Goal: Task Accomplishment & Management: Complete application form

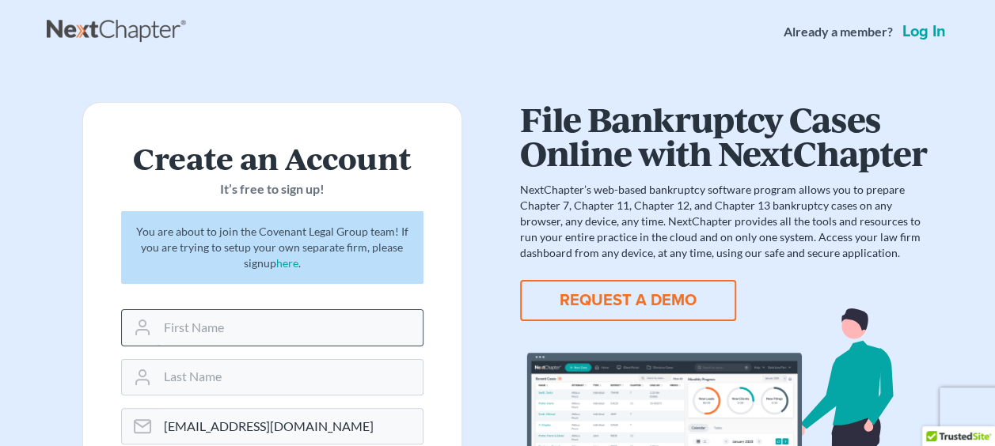
click at [274, 321] on input "text" at bounding box center [289, 327] width 265 height 35
type input "Mark"
type input "Sherer"
click at [91, 370] on form "Create an Account It’s free to sign up! You are about to join the Covenant Lega…" at bounding box center [272, 357] width 380 height 510
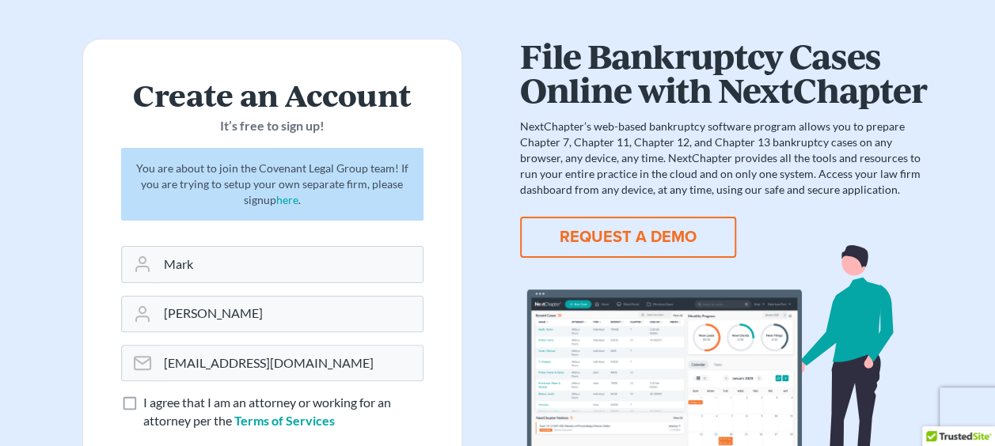
scroll to position [158, 0]
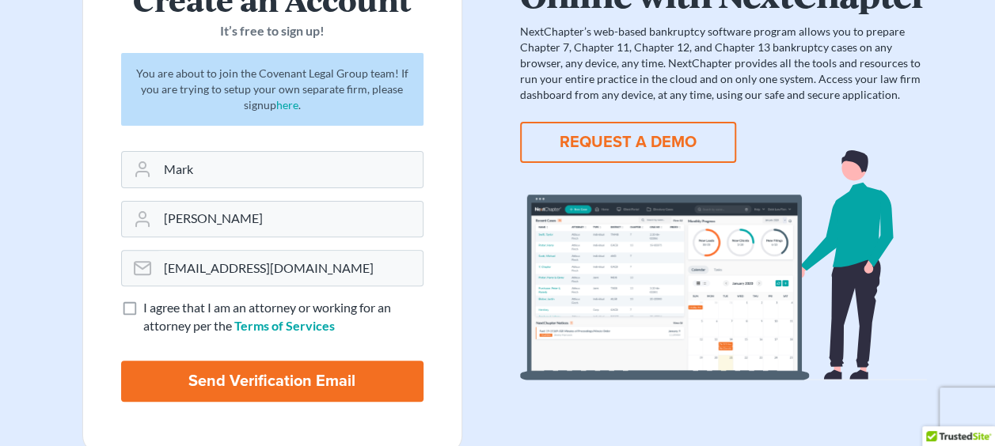
click at [143, 305] on label "I agree that I am an attorney or working for an attorney per the Terms of Servi…" at bounding box center [283, 317] width 280 height 36
click at [150, 305] on input "I agree that I am an attorney or working for an attorney per the Terms of Servi…" at bounding box center [155, 304] width 10 height 10
checkbox input "true"
click at [226, 378] on input "Send Verification Email" at bounding box center [272, 381] width 302 height 41
type input "Thinking..."
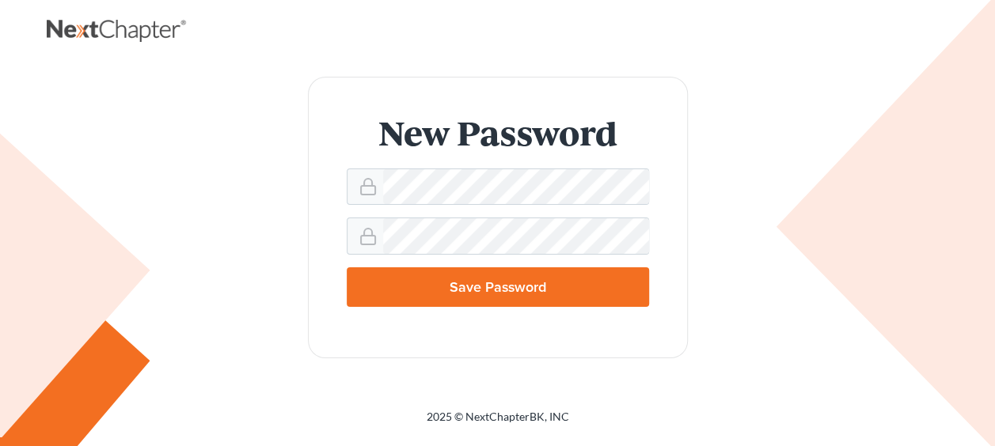
click at [513, 284] on input "Save Password" at bounding box center [498, 287] width 302 height 40
type input "Thinking..."
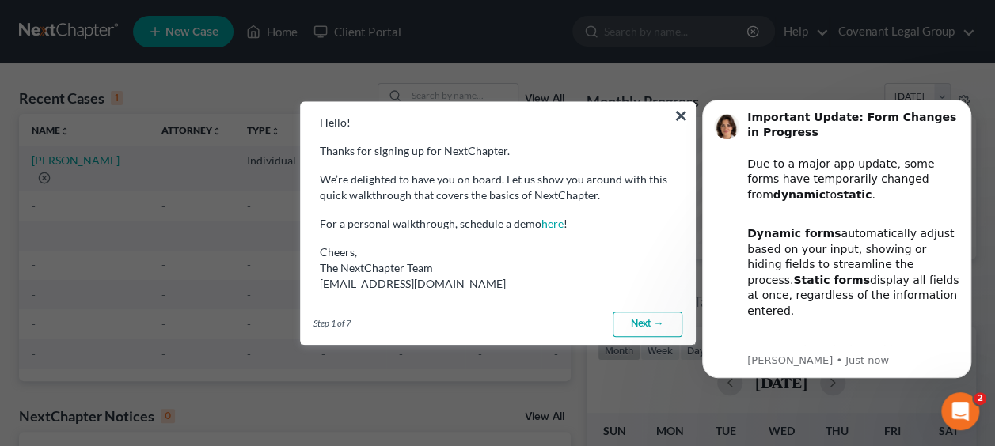
click at [647, 320] on link "Next →" at bounding box center [648, 324] width 70 height 25
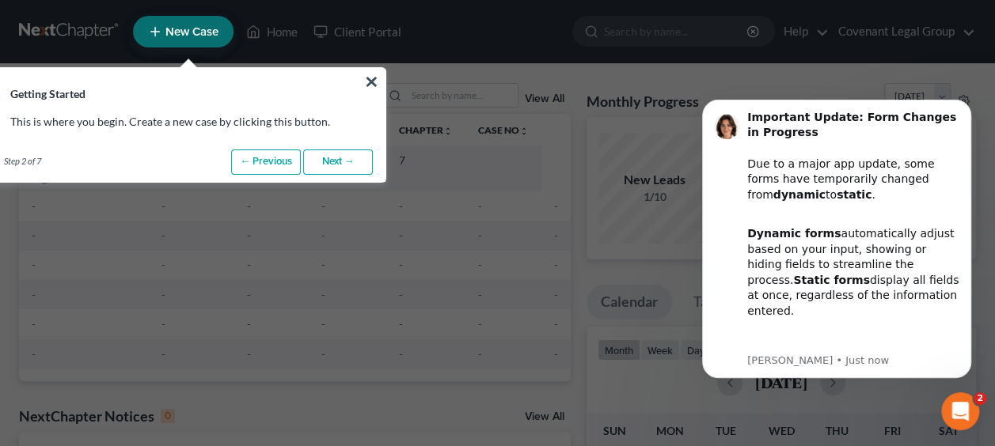
click at [369, 79] on button "×" at bounding box center [371, 81] width 15 height 25
